Goal: Task Accomplishment & Management: Manage account settings

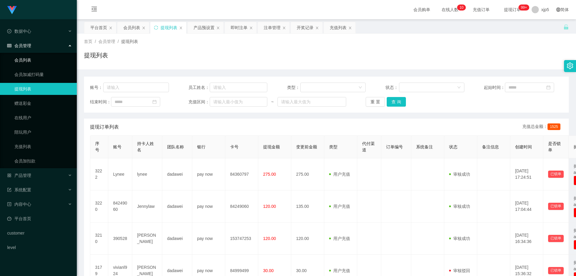
click at [45, 60] on link "会员列表" at bounding box center [43, 60] width 58 height 12
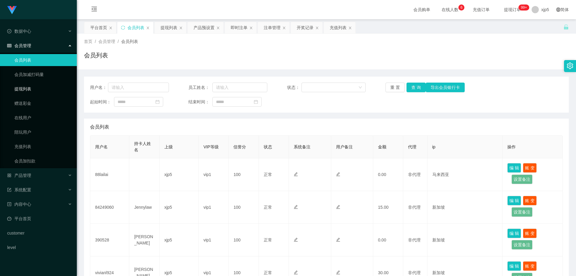
click at [37, 92] on link "提现列表" at bounding box center [43, 89] width 58 height 12
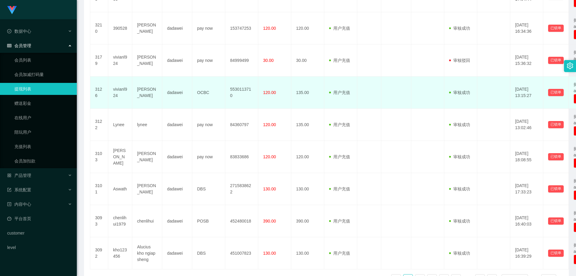
scroll to position [250, 0]
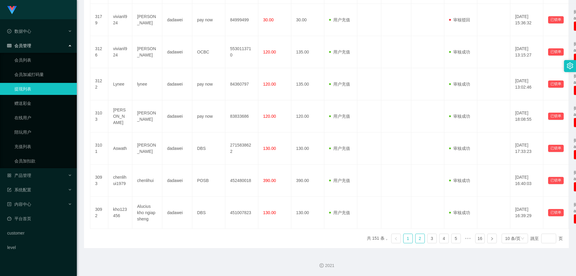
click at [334, 219] on link "2" at bounding box center [419, 238] width 9 height 9
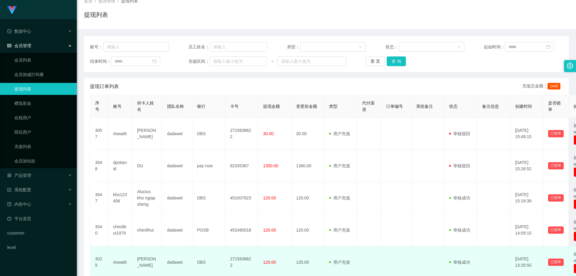
scroll to position [160, 0]
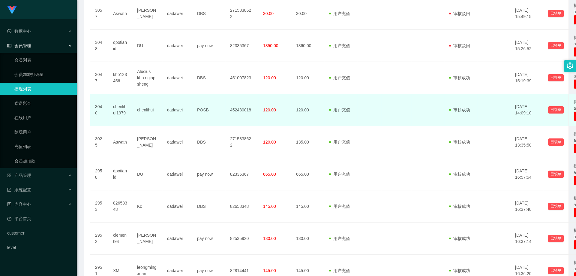
drag, startPoint x: 129, startPoint y: 115, endPoint x: 126, endPoint y: 116, distance: 3.2
click at [126, 116] on td "chenlihui1979" at bounding box center [120, 110] width 24 height 32
click at [127, 111] on td "chenlihui1979" at bounding box center [120, 110] width 24 height 32
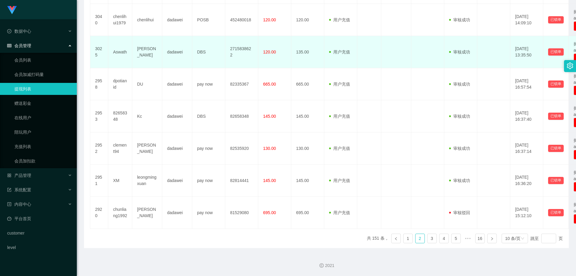
scroll to position [190, 0]
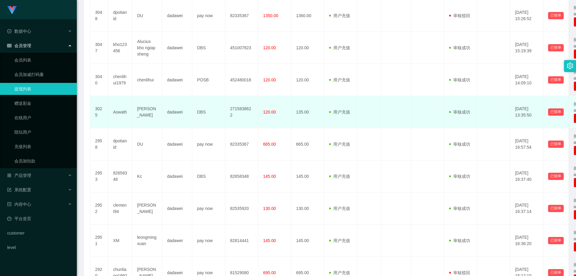
click at [156, 121] on td "Avethan Aswath" at bounding box center [147, 112] width 30 height 32
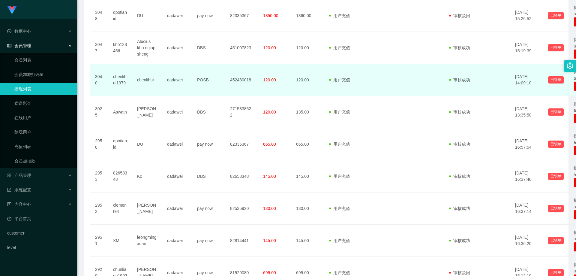
click at [129, 84] on td "chenlihui1979" at bounding box center [120, 80] width 24 height 32
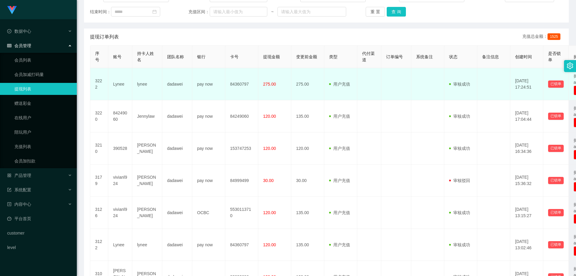
scroll to position [120, 0]
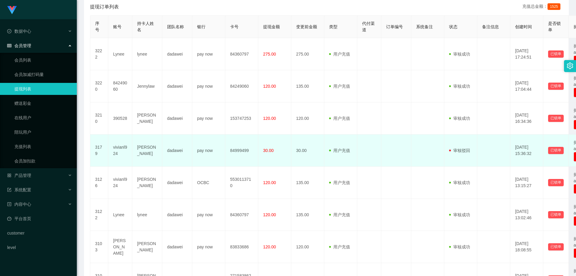
drag, startPoint x: 446, startPoint y: 149, endPoint x: 453, endPoint y: 149, distance: 7.5
click at [453, 149] on td "审核驳回 审核成功 等待审核" at bounding box center [460, 150] width 33 height 32
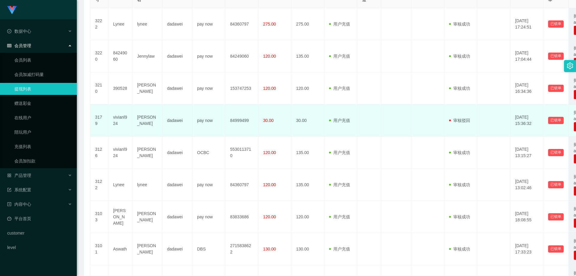
scroll to position [180, 0]
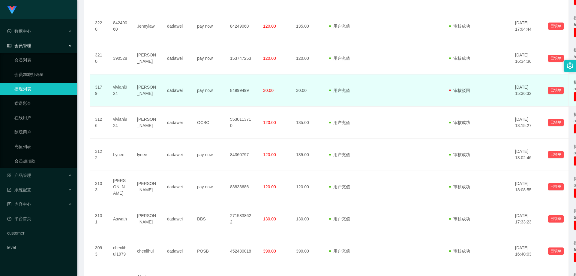
drag, startPoint x: 447, startPoint y: 91, endPoint x: 446, endPoint y: 94, distance: 3.0
click at [446, 94] on td "审核驳回 审核成功 等待审核" at bounding box center [460, 90] width 33 height 32
drag, startPoint x: 152, startPoint y: 95, endPoint x: 156, endPoint y: 99, distance: 5.9
click at [156, 99] on td "[PERSON_NAME]" at bounding box center [147, 90] width 30 height 32
click at [218, 92] on td "pay now" at bounding box center [208, 90] width 33 height 32
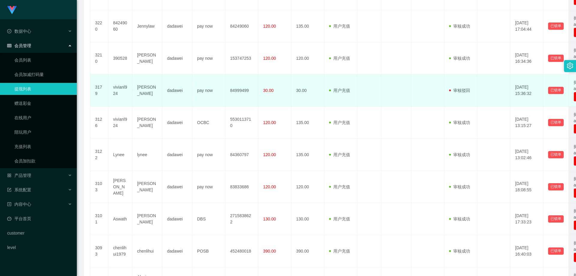
click at [414, 98] on td at bounding box center [427, 90] width 33 height 32
click at [472, 93] on td "审核驳回 审核成功 等待审核" at bounding box center [460, 90] width 33 height 32
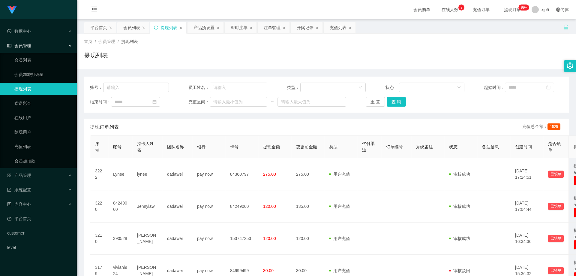
scroll to position [30, 0]
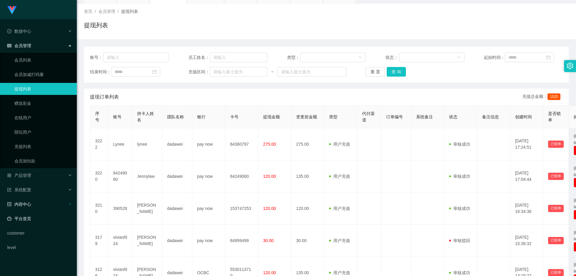
click at [44, 219] on link "平台首页" at bounding box center [39, 218] width 65 height 12
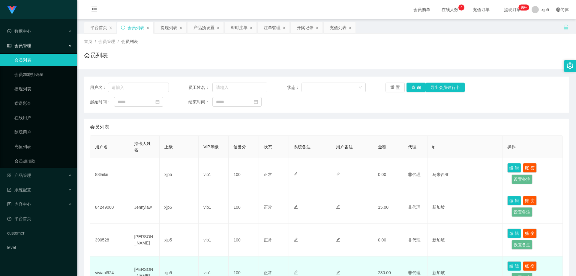
scroll to position [90, 0]
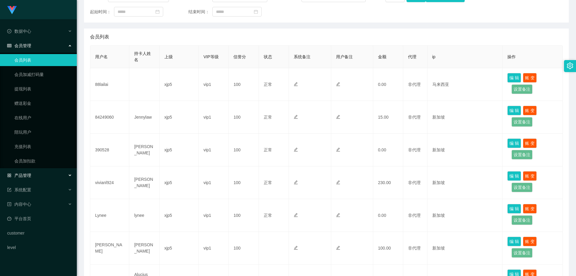
click at [32, 175] on div "产品管理" at bounding box center [38, 175] width 77 height 12
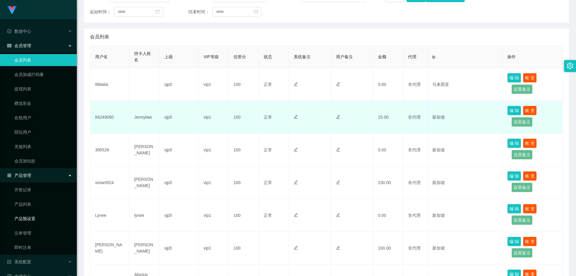
drag, startPoint x: 38, startPoint y: 217, endPoint x: 106, endPoint y: 207, distance: 68.8
click at [38, 217] on link "产品预设置" at bounding box center [43, 218] width 58 height 12
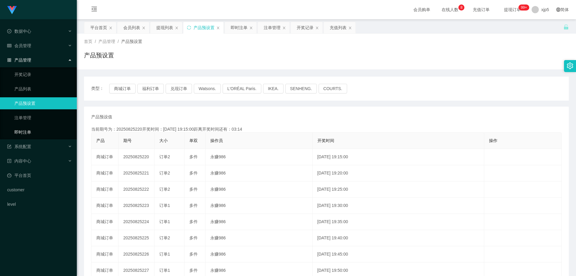
click at [35, 134] on link "即时注单" at bounding box center [43, 132] width 58 height 12
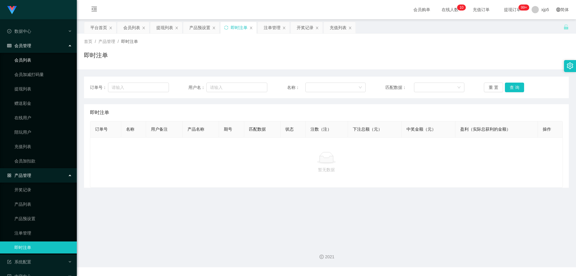
drag, startPoint x: 32, startPoint y: 62, endPoint x: 33, endPoint y: 41, distance: 21.6
click at [31, 62] on link "会员列表" at bounding box center [43, 60] width 58 height 12
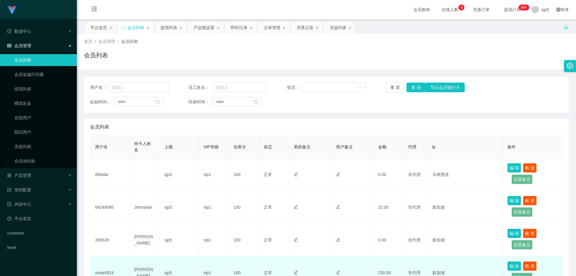
scroll to position [120, 0]
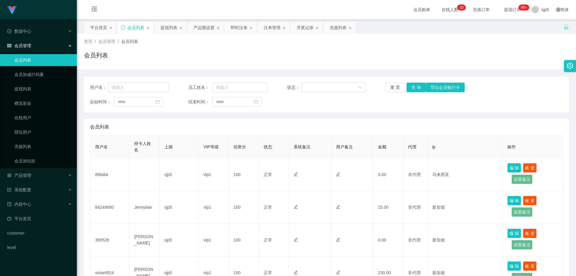
scroll to position [150, 0]
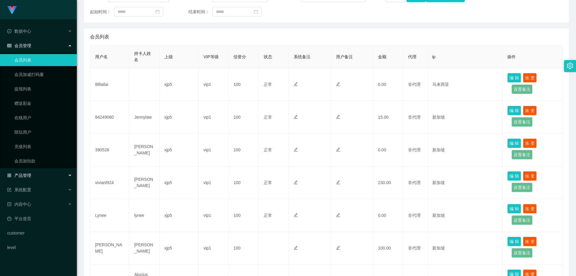
click at [39, 174] on div "产品管理" at bounding box center [38, 175] width 77 height 12
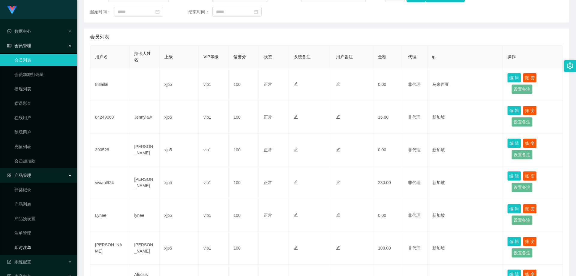
click at [37, 247] on link "即时注单" at bounding box center [43, 247] width 58 height 12
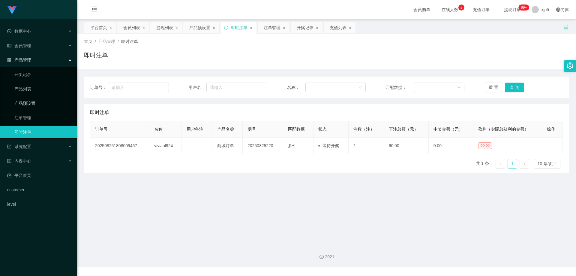
drag, startPoint x: 0, startPoint y: 0, endPoint x: 44, endPoint y: 100, distance: 109.8
click at [44, 100] on link "产品预设置" at bounding box center [43, 103] width 58 height 12
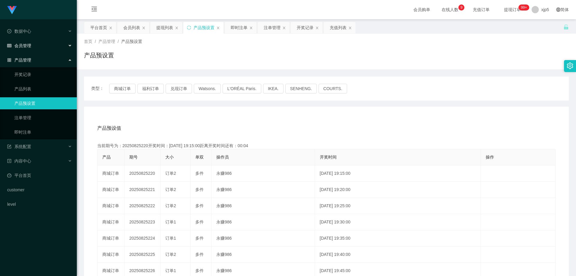
click at [46, 43] on div "会员管理" at bounding box center [38, 46] width 77 height 12
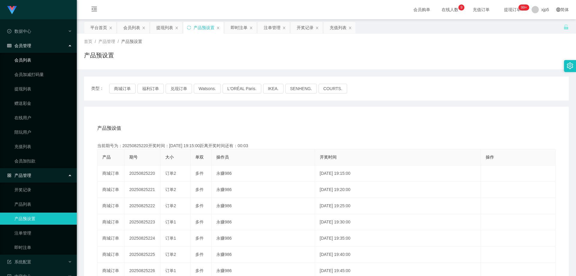
click at [29, 60] on link "会员列表" at bounding box center [43, 60] width 58 height 12
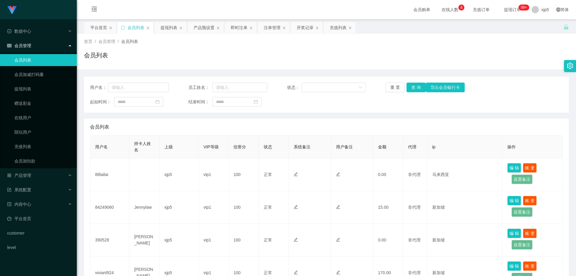
scroll to position [90, 0]
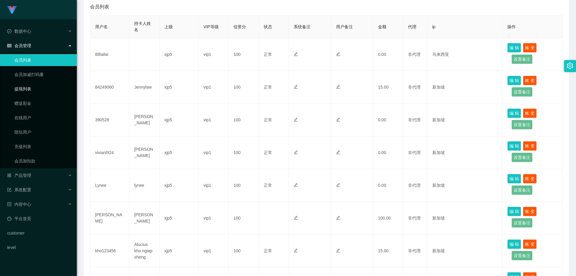
click at [27, 86] on link "提现列表" at bounding box center [43, 89] width 58 height 12
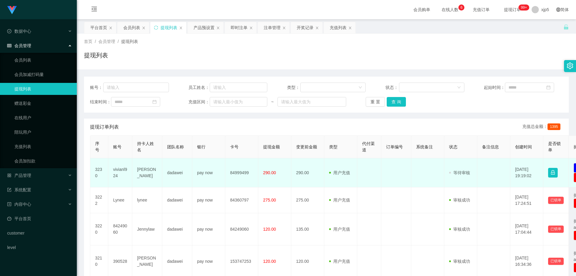
click at [149, 174] on td "[PERSON_NAME]" at bounding box center [147, 172] width 30 height 29
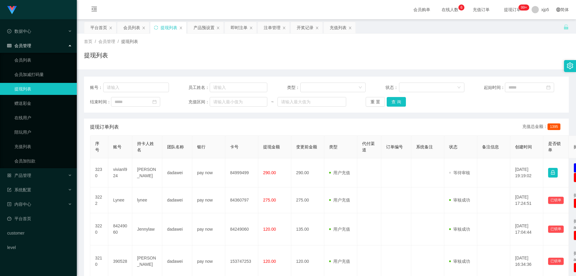
scroll to position [90, 0]
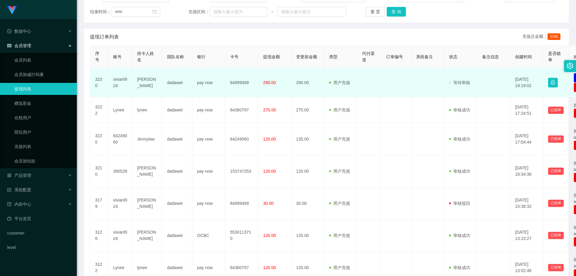
click at [385, 91] on td at bounding box center [396, 82] width 30 height 29
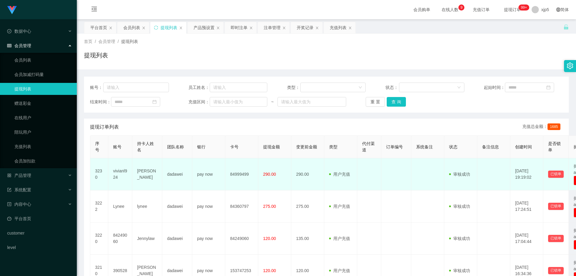
scroll to position [30, 0]
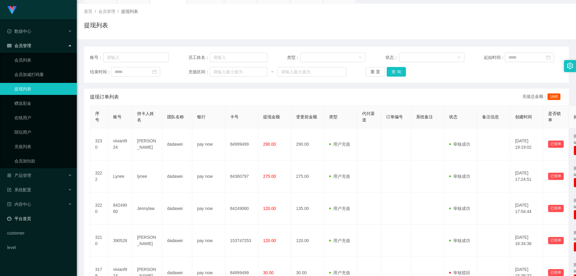
click at [29, 216] on link "平台首页" at bounding box center [39, 218] width 65 height 12
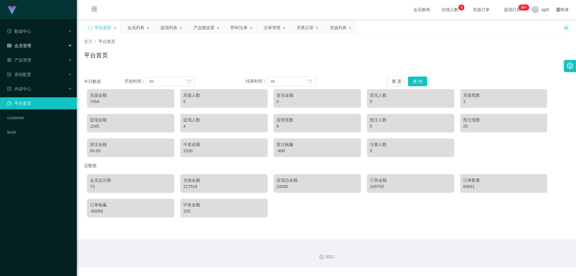
click at [35, 47] on div "会员管理" at bounding box center [38, 46] width 77 height 12
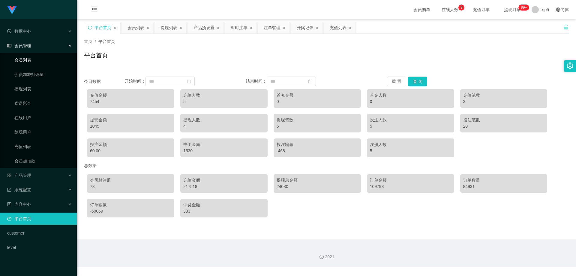
click at [34, 59] on link "会员列表" at bounding box center [43, 60] width 58 height 12
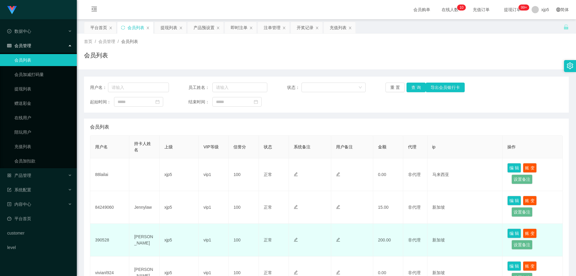
scroll to position [30, 0]
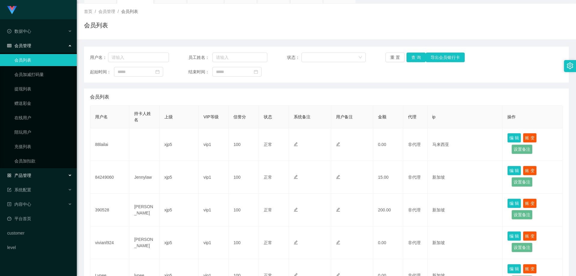
click at [22, 173] on span "产品管理" at bounding box center [19, 175] width 24 height 5
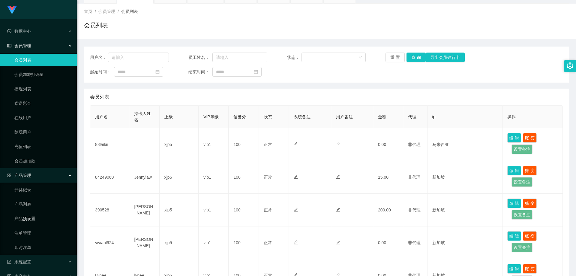
click at [40, 217] on link "产品预设置" at bounding box center [43, 218] width 58 height 12
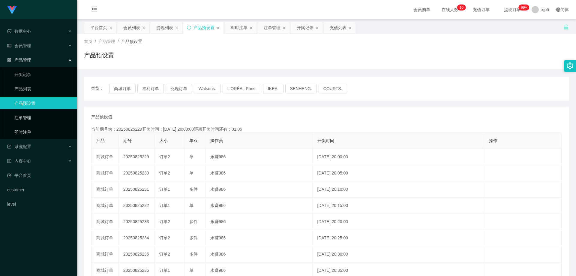
click at [29, 132] on link "即时注单" at bounding box center [43, 132] width 58 height 12
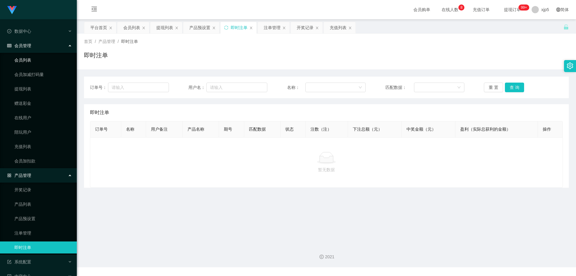
click at [31, 59] on link "会员列表" at bounding box center [43, 60] width 58 height 12
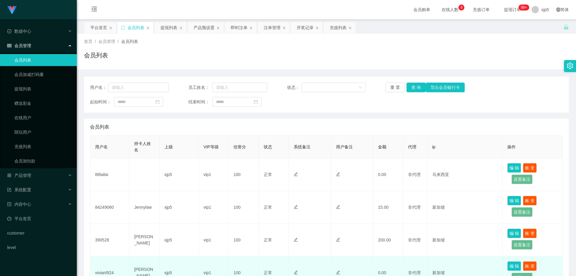
scroll to position [30, 0]
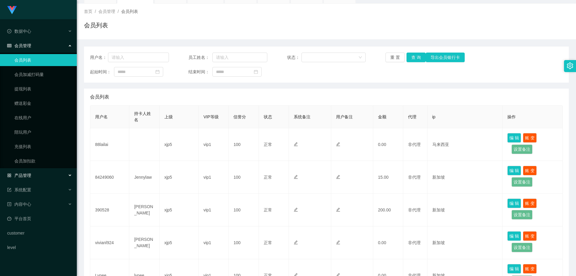
click at [37, 176] on div "产品管理" at bounding box center [38, 175] width 77 height 12
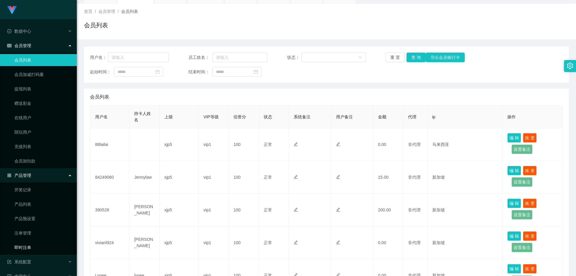
click at [31, 248] on link "即时注单" at bounding box center [43, 247] width 58 height 12
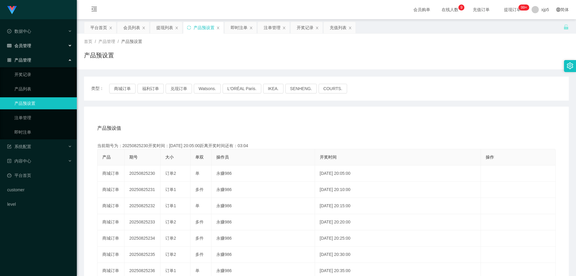
click at [30, 46] on span "会员管理" at bounding box center [19, 45] width 24 height 5
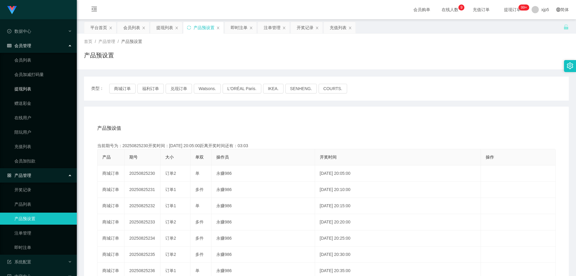
click at [32, 89] on link "提现列表" at bounding box center [43, 89] width 58 height 12
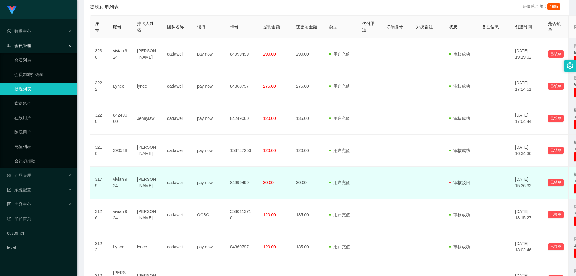
scroll to position [150, 0]
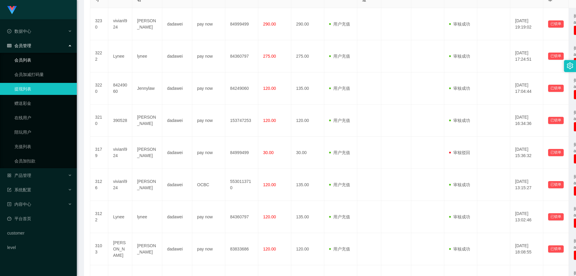
click at [35, 60] on link "会员列表" at bounding box center [43, 60] width 58 height 12
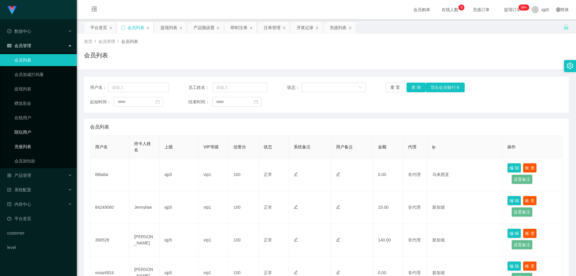
scroll to position [60, 0]
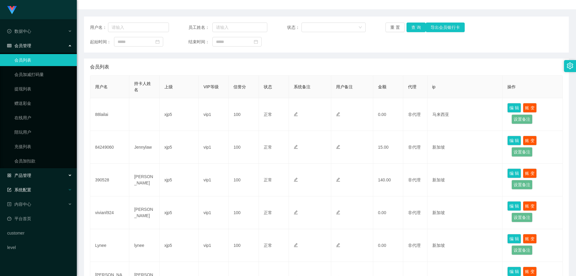
drag, startPoint x: 38, startPoint y: 175, endPoint x: 42, endPoint y: 191, distance: 16.8
click at [38, 175] on div "产品管理" at bounding box center [38, 175] width 77 height 12
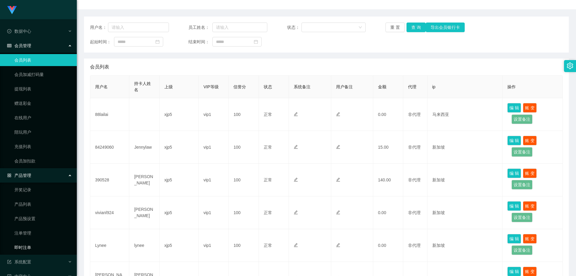
click at [38, 246] on link "即时注单" at bounding box center [43, 247] width 58 height 12
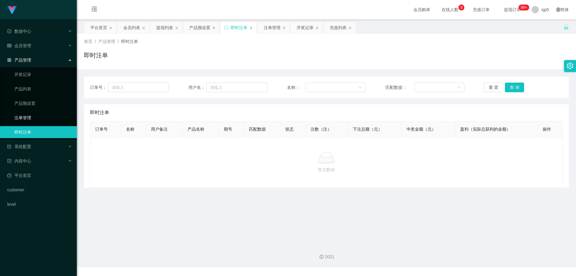
click at [30, 113] on link "注单管理" at bounding box center [43, 118] width 58 height 12
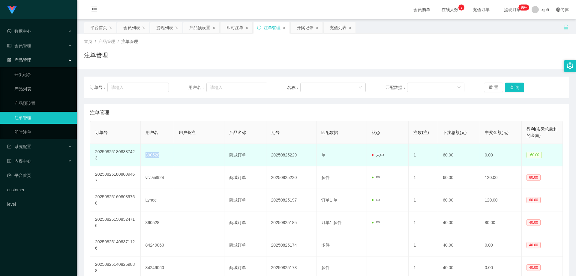
drag, startPoint x: 164, startPoint y: 155, endPoint x: 143, endPoint y: 156, distance: 21.6
click at [143, 156] on td "390528" at bounding box center [158, 155] width 34 height 22
copy td "390528"
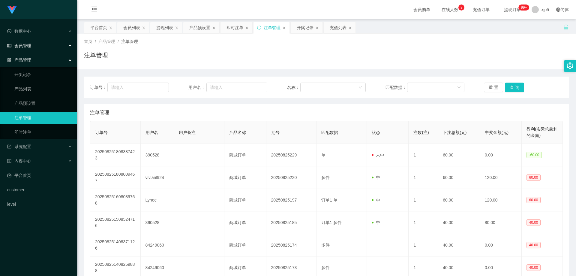
click at [30, 44] on span "会员管理" at bounding box center [19, 45] width 24 height 5
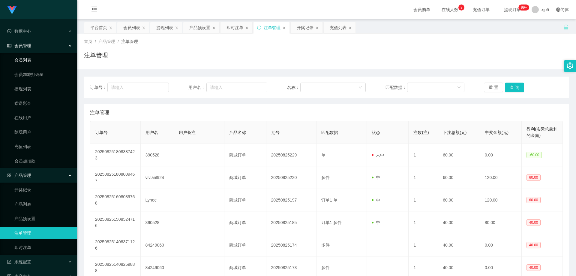
click at [30, 57] on link "会员列表" at bounding box center [43, 60] width 58 height 12
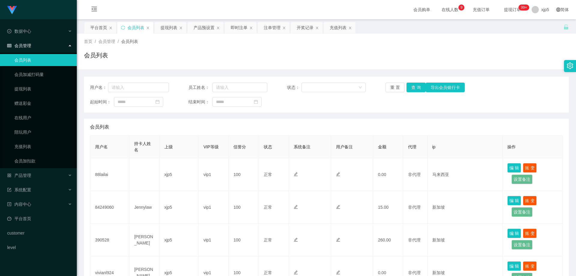
scroll to position [90, 0]
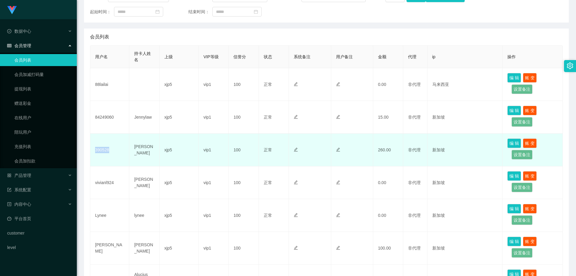
drag, startPoint x: 100, startPoint y: 150, endPoint x: 92, endPoint y: 150, distance: 7.8
click at [92, 150] on td "390528" at bounding box center [109, 149] width 39 height 33
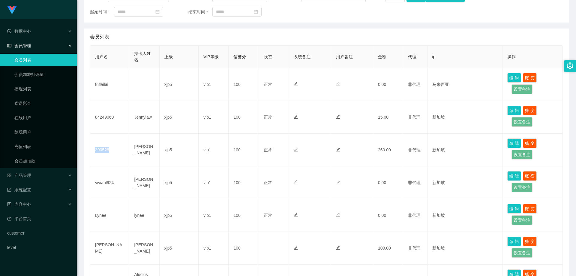
copy td "390528"
click at [38, 84] on link "提现列表" at bounding box center [43, 89] width 58 height 12
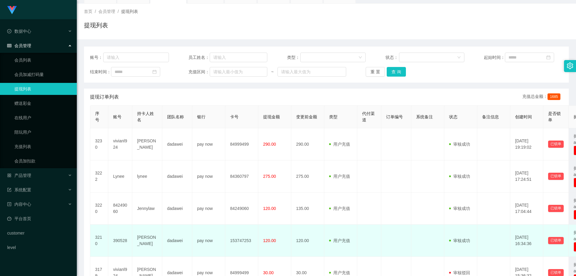
scroll to position [60, 0]
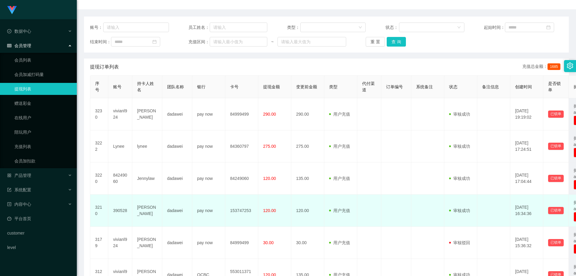
click at [130, 216] on td "390528" at bounding box center [120, 210] width 24 height 32
drag, startPoint x: 127, startPoint y: 213, endPoint x: 118, endPoint y: 212, distance: 9.1
click at [109, 213] on td "390528" at bounding box center [120, 210] width 24 height 32
copy td "390528"
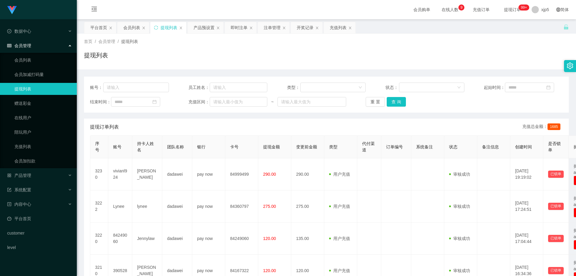
scroll to position [30, 0]
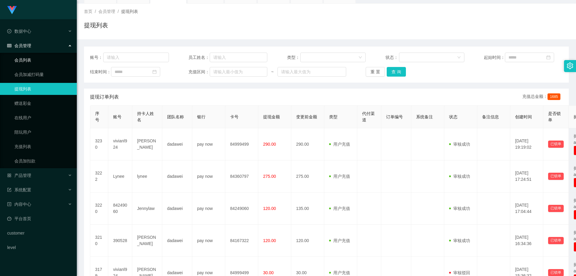
drag, startPoint x: 44, startPoint y: 61, endPoint x: 46, endPoint y: 50, distance: 10.9
click at [44, 61] on link "会员列表" at bounding box center [43, 60] width 58 height 12
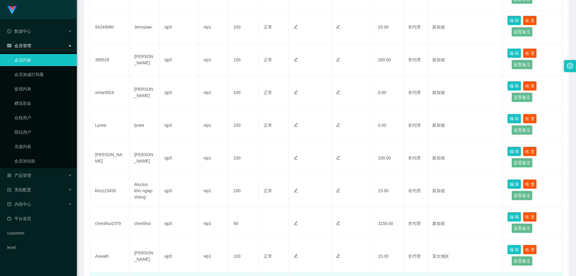
scroll to position [256, 0]
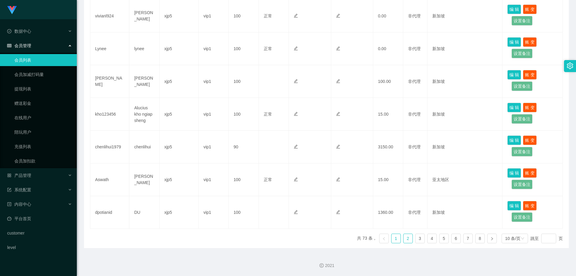
click at [403, 239] on link "2" at bounding box center [407, 238] width 9 height 9
click at [395, 240] on link "1" at bounding box center [395, 238] width 9 height 9
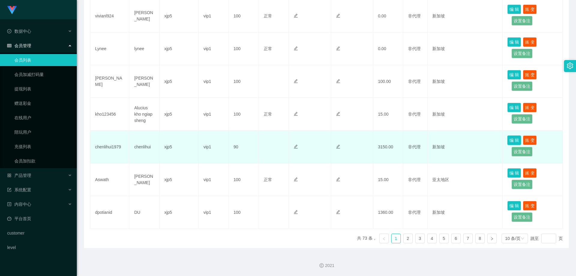
click at [508, 139] on button "编 辑" at bounding box center [514, 140] width 14 height 10
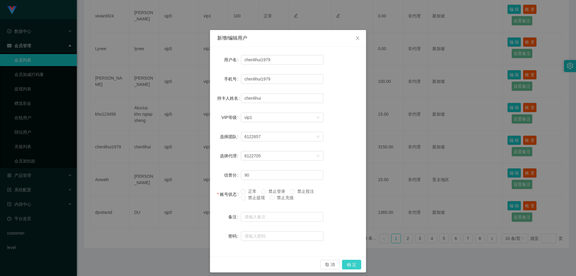
click at [351, 260] on button "确 定" at bounding box center [351, 264] width 19 height 10
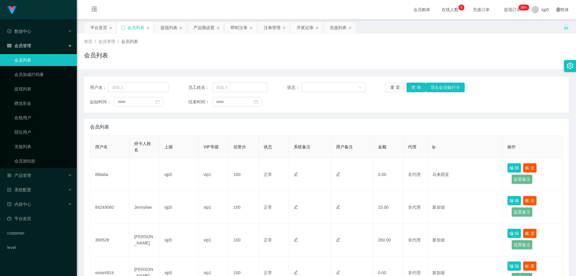
scroll to position [256, 0]
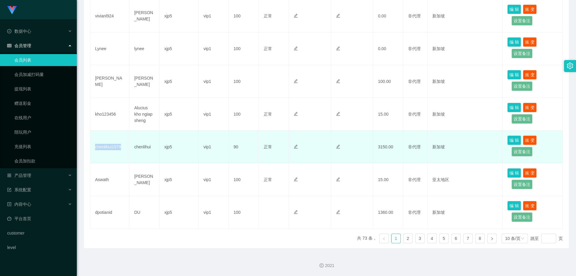
drag, startPoint x: 124, startPoint y: 148, endPoint x: 95, endPoint y: 145, distance: 29.2
click at [95, 145] on td "chenlihui1979" at bounding box center [109, 146] width 39 height 33
copy td "chenlihui1979"
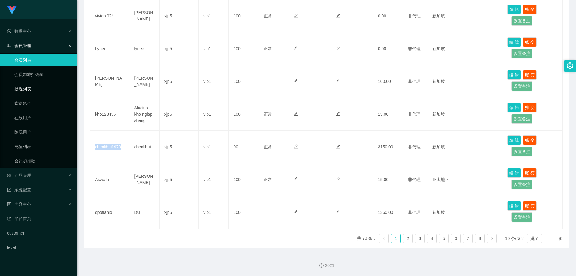
click at [34, 91] on link "提现列表" at bounding box center [43, 89] width 58 height 12
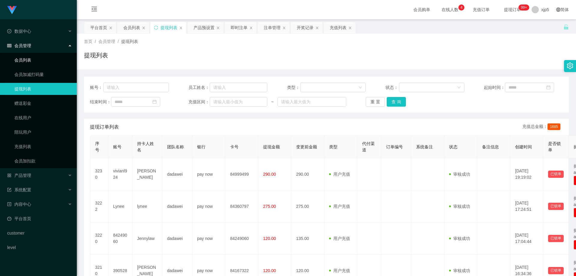
click at [31, 58] on link "会员列表" at bounding box center [43, 60] width 58 height 12
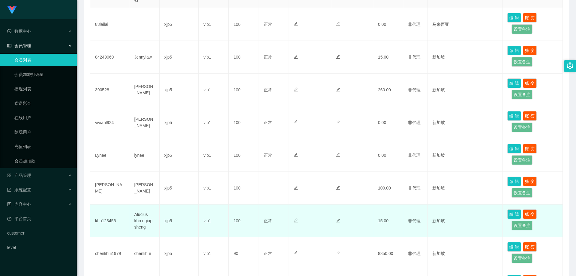
scroll to position [180, 0]
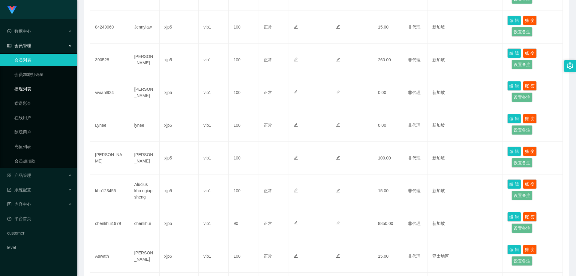
click at [32, 85] on link "提现列表" at bounding box center [43, 89] width 58 height 12
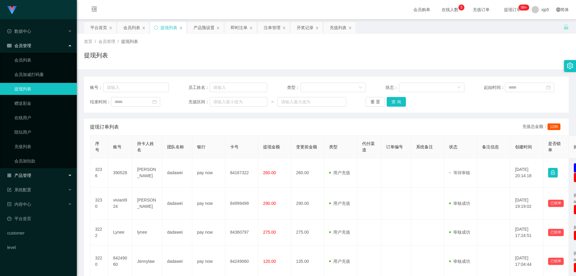
click at [38, 175] on div "产品管理" at bounding box center [38, 175] width 77 height 12
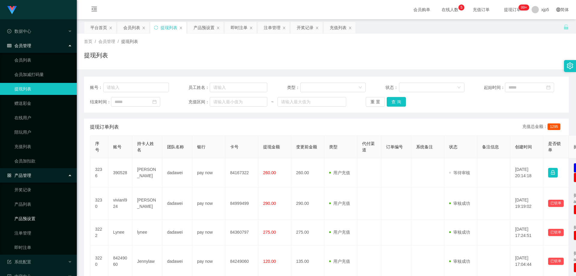
click at [43, 218] on link "产品预设置" at bounding box center [43, 218] width 58 height 12
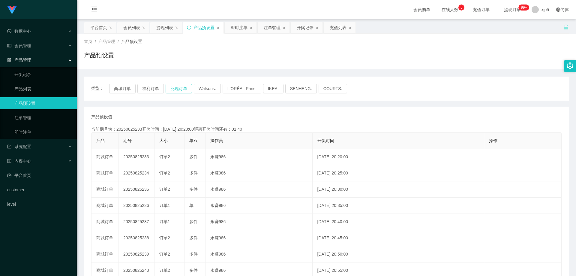
click at [181, 86] on button "兑现订单" at bounding box center [179, 89] width 26 height 10
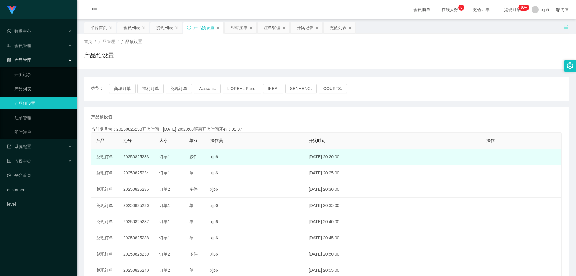
drag, startPoint x: 172, startPoint y: 158, endPoint x: 160, endPoint y: 158, distance: 11.1
click at [160, 158] on div "订单1" at bounding box center [169, 157] width 20 height 6
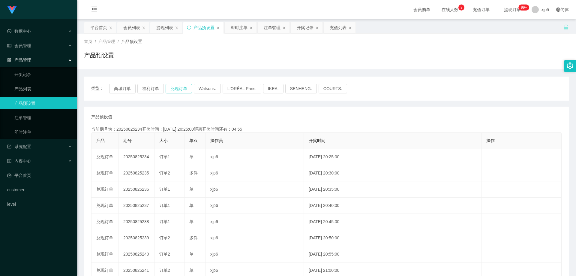
click at [181, 92] on button "兑现订单" at bounding box center [179, 89] width 26 height 10
drag, startPoint x: 47, startPoint y: 145, endPoint x: 47, endPoint y: 152, distance: 6.3
click at [47, 145] on div "系统配置" at bounding box center [38, 146] width 77 height 12
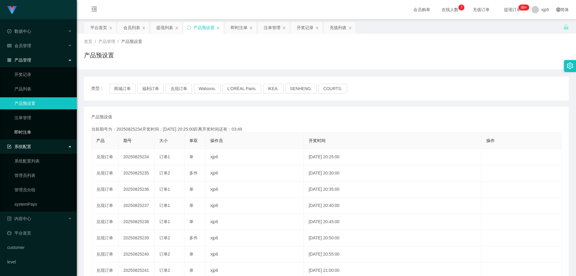
click at [30, 132] on link "即时注单" at bounding box center [43, 132] width 58 height 12
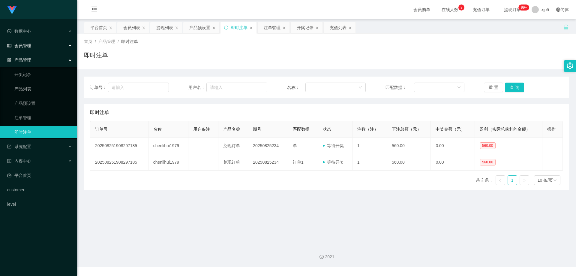
click at [34, 42] on div "会员管理" at bounding box center [38, 46] width 77 height 12
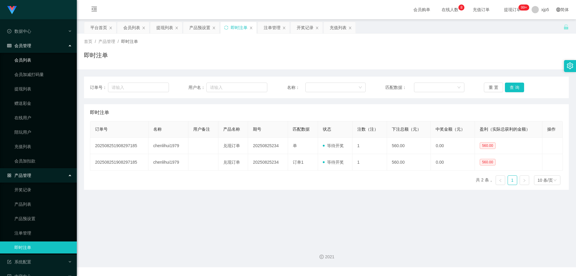
click at [33, 61] on link "会员列表" at bounding box center [43, 60] width 58 height 12
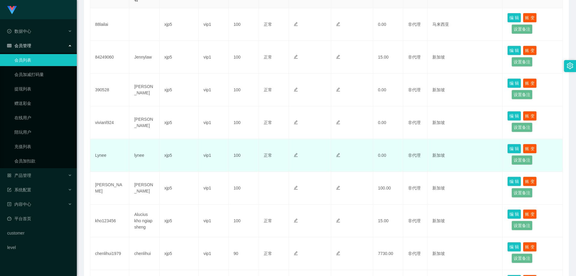
scroll to position [120, 0]
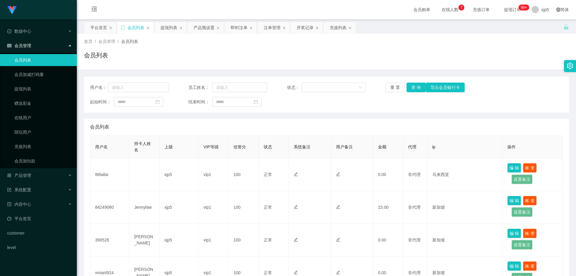
scroll to position [240, 0]
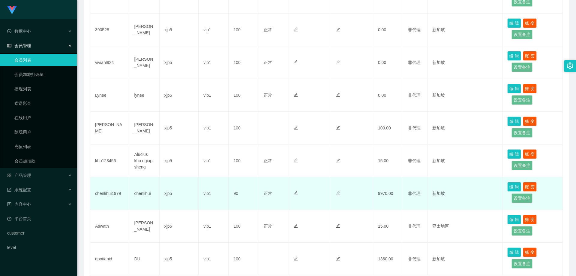
scroll to position [240, 0]
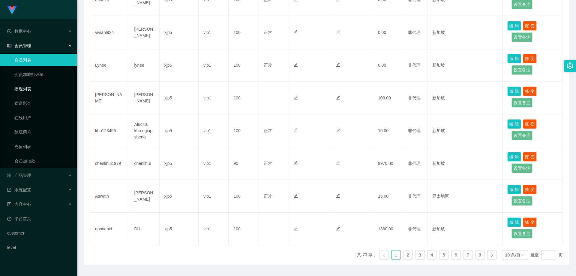
click at [30, 91] on link "提现列表" at bounding box center [43, 89] width 58 height 12
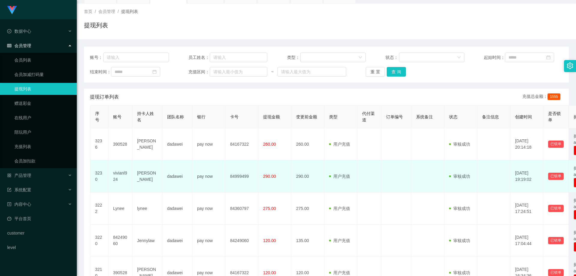
scroll to position [60, 0]
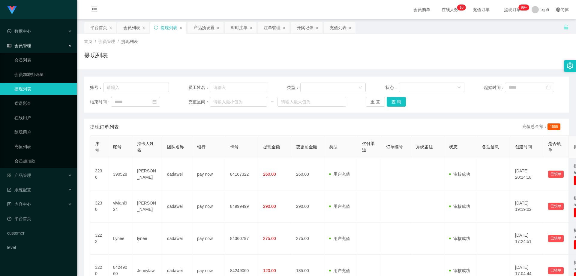
scroll to position [60, 0]
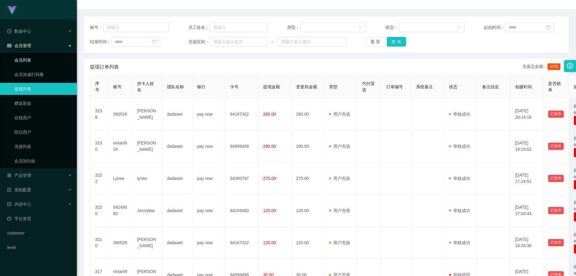
click at [14, 59] on link "会员列表" at bounding box center [43, 60] width 58 height 12
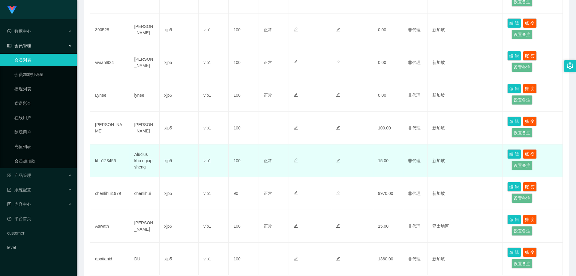
scroll to position [240, 0]
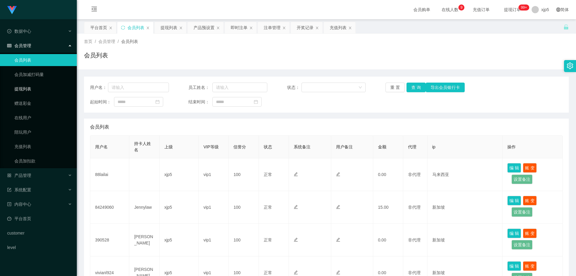
click at [53, 93] on link "提现列表" at bounding box center [43, 89] width 58 height 12
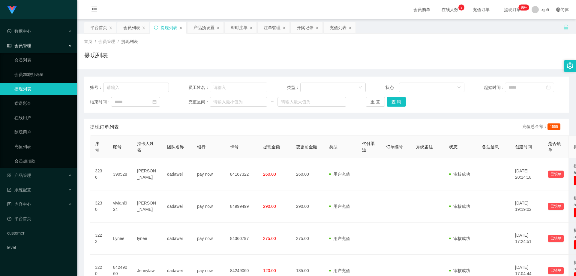
click at [37, 89] on link "提现列表" at bounding box center [43, 89] width 58 height 12
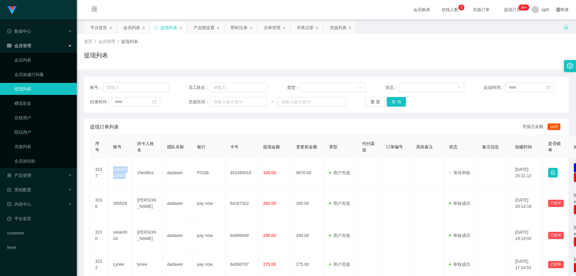
drag, startPoint x: 130, startPoint y: 178, endPoint x: 200, endPoint y: 132, distance: 83.4
click at [109, 170] on td "chenlihui1979" at bounding box center [120, 172] width 24 height 29
copy td "chenlihui1979"
drag, startPoint x: 30, startPoint y: 58, endPoint x: 31, endPoint y: 52, distance: 6.6
click at [30, 58] on link "会员列表" at bounding box center [43, 60] width 58 height 12
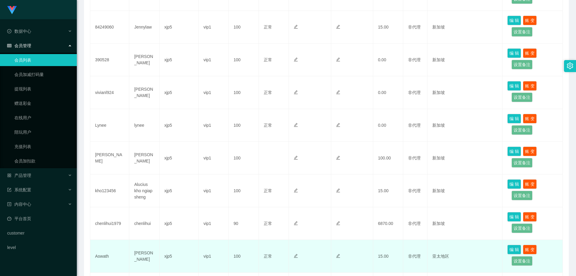
scroll to position [240, 0]
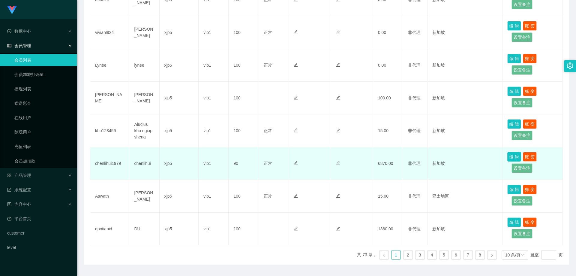
click at [510, 155] on button "编 辑" at bounding box center [514, 157] width 14 height 10
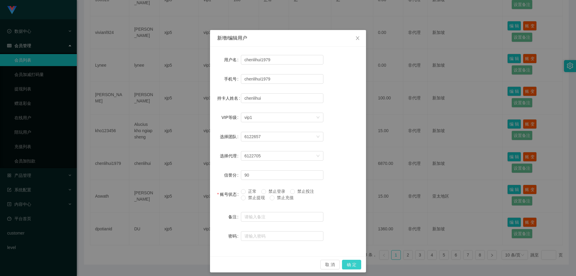
drag, startPoint x: 352, startPoint y: 264, endPoint x: 351, endPoint y: 260, distance: 3.7
click at [352, 264] on button "确 定" at bounding box center [351, 264] width 19 height 10
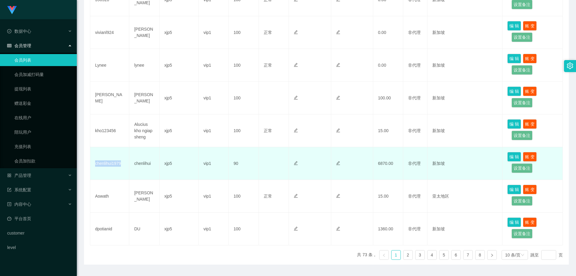
drag, startPoint x: 122, startPoint y: 164, endPoint x: 94, endPoint y: 163, distance: 27.4
click at [94, 163] on td "chenlihui1979" at bounding box center [109, 163] width 39 height 33
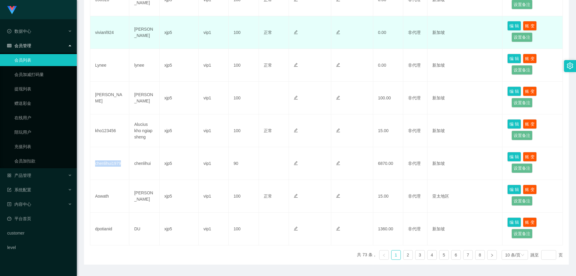
copy td "chenlihui1979"
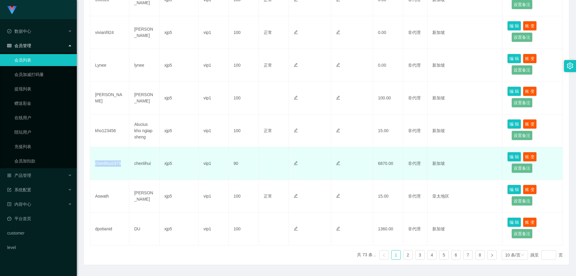
click at [112, 161] on td "chenlihui1979" at bounding box center [109, 163] width 39 height 33
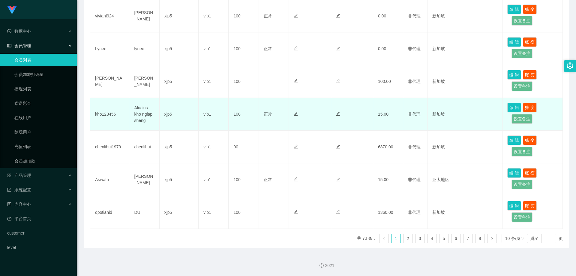
scroll to position [226, 0]
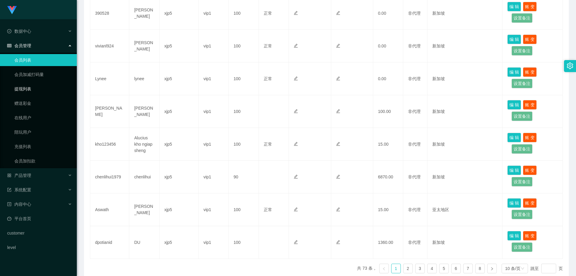
click at [40, 85] on link "提现列表" at bounding box center [43, 89] width 58 height 12
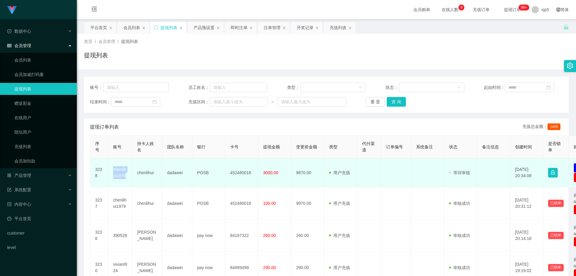
drag, startPoint x: 122, startPoint y: 175, endPoint x: 110, endPoint y: 170, distance: 12.6
click at [110, 170] on td "chenlihui1979" at bounding box center [120, 172] width 24 height 29
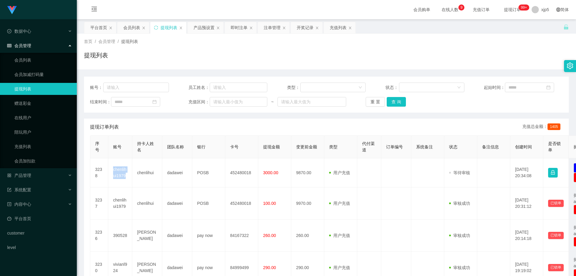
copy td "chenlihui1979"
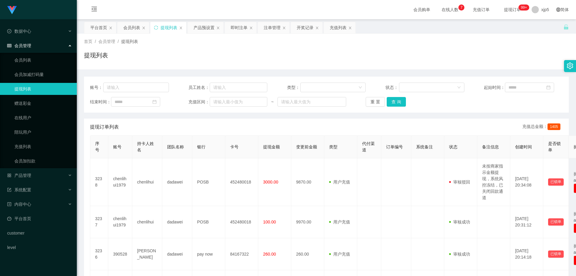
scroll to position [30, 0]
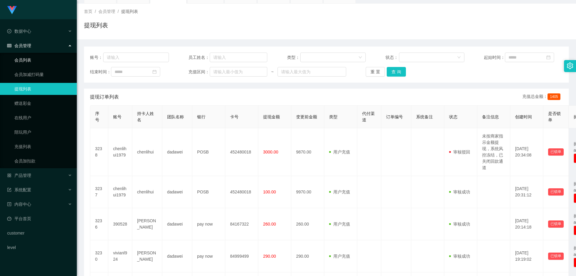
drag, startPoint x: 30, startPoint y: 62, endPoint x: 32, endPoint y: 46, distance: 16.4
click at [30, 62] on link "会员列表" at bounding box center [43, 60] width 58 height 12
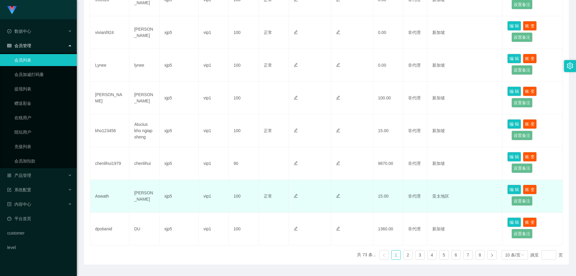
scroll to position [256, 0]
